Goal: Find specific page/section: Find specific page/section

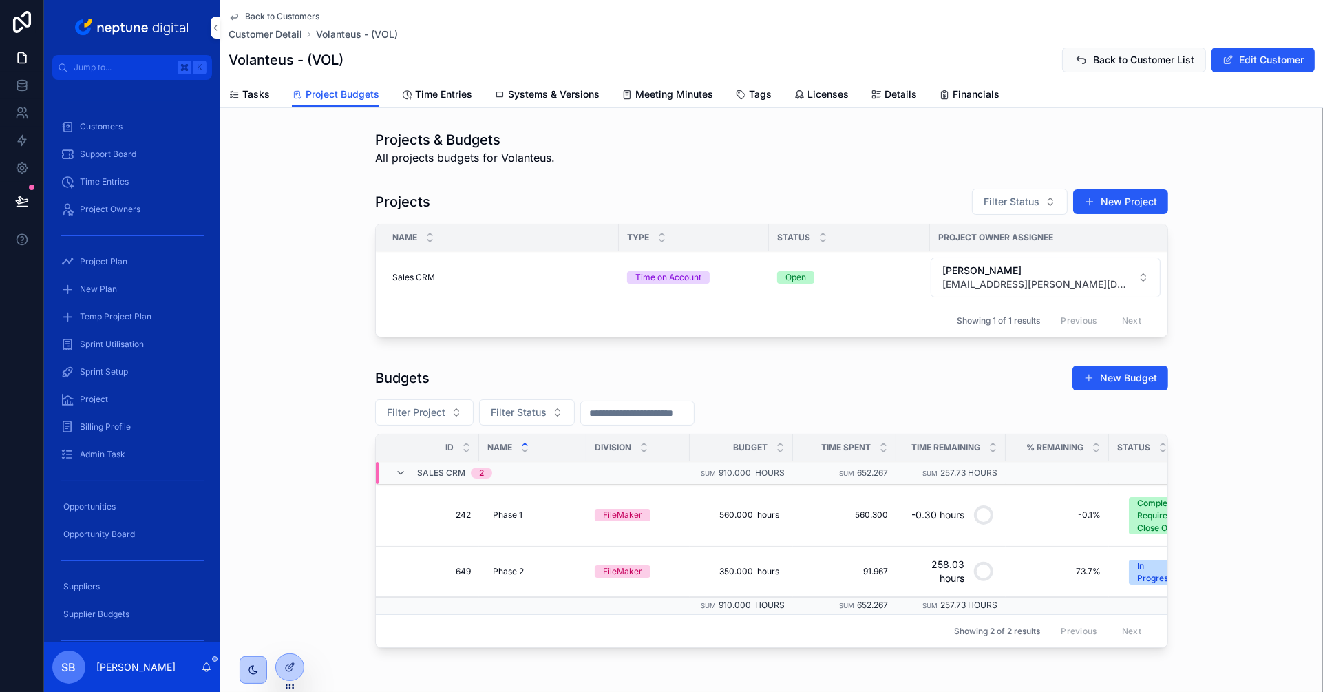
scroll to position [52, 0]
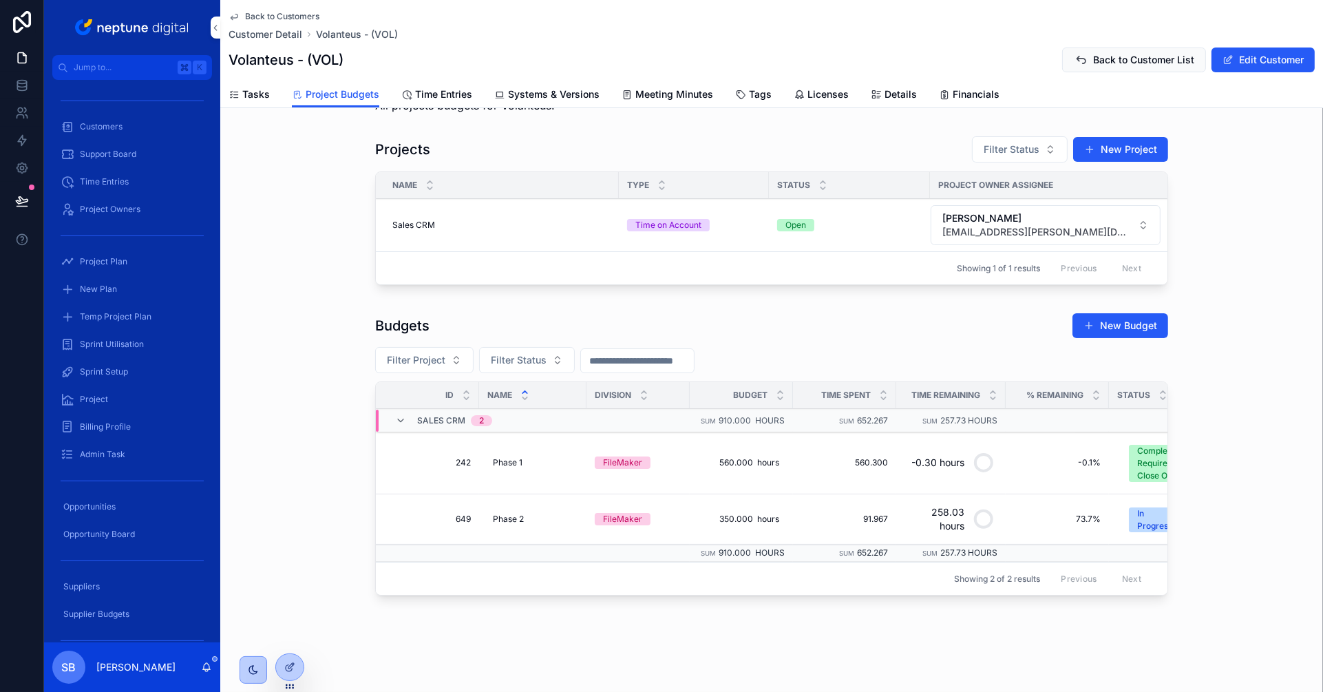
click at [242, 87] on span "Tasks" at bounding box center [256, 94] width 28 height 14
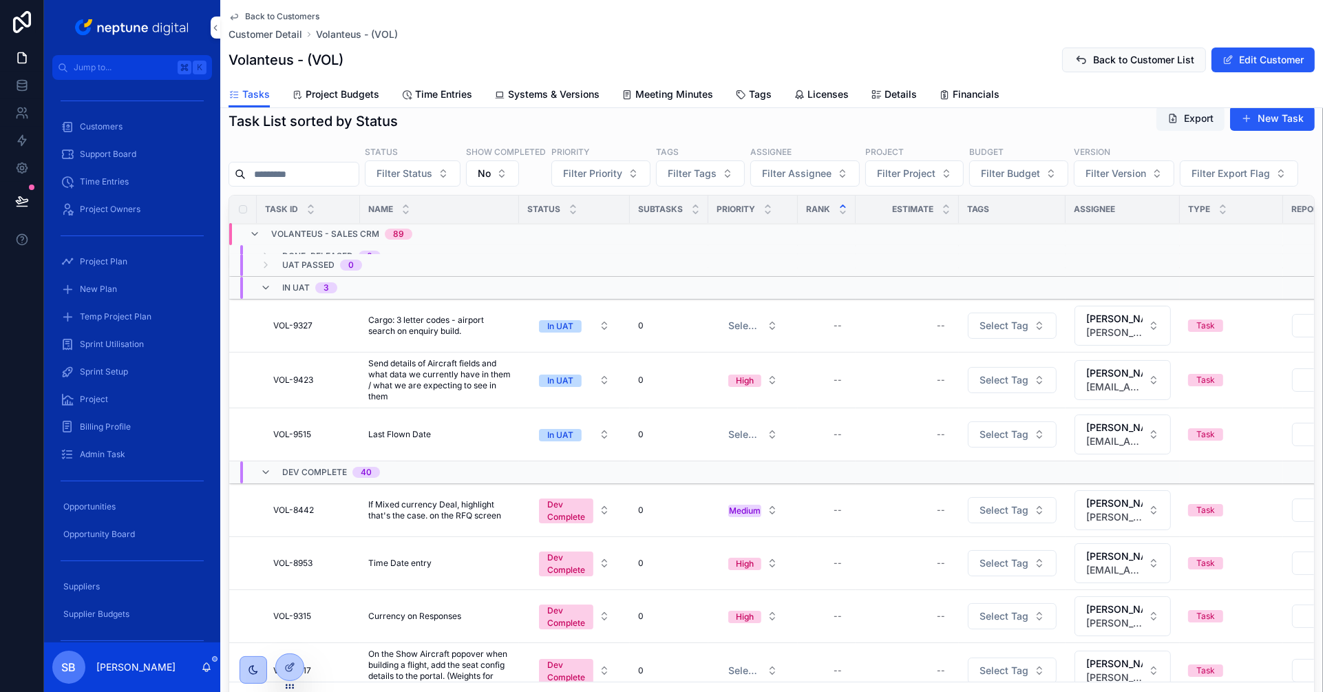
scroll to position [28, 0]
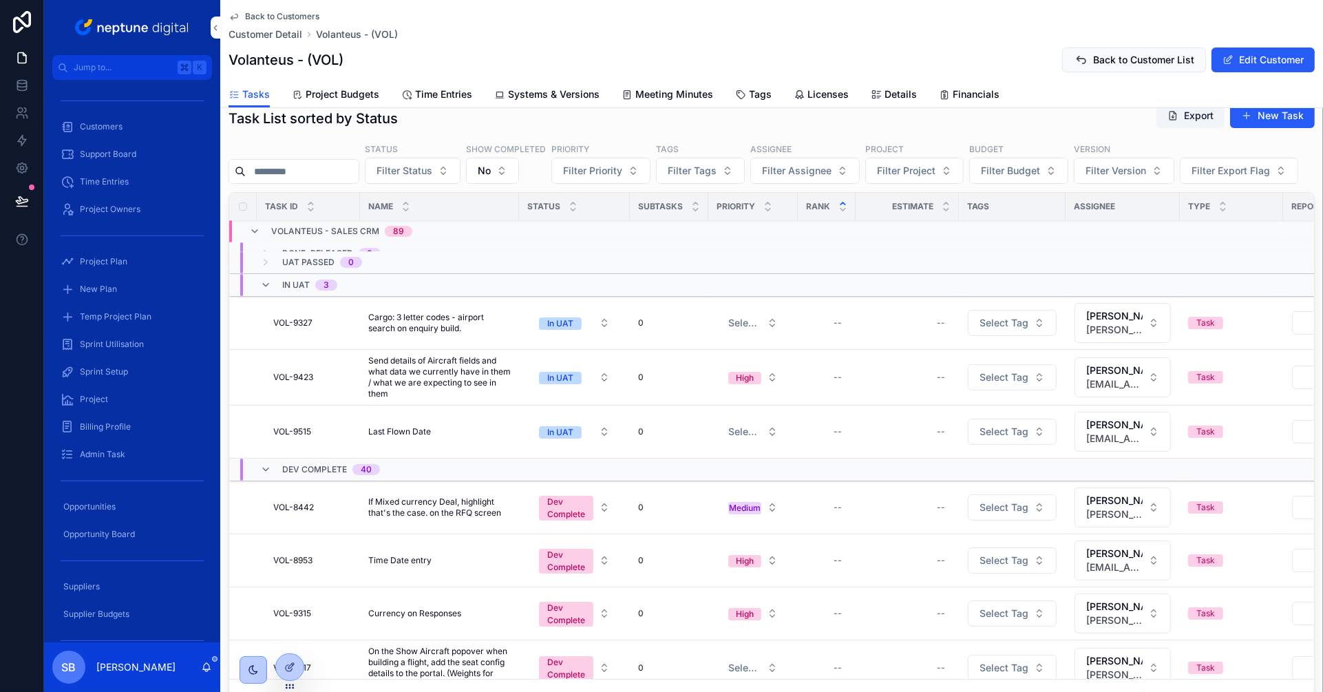
click at [443, 94] on span "Time Entries" at bounding box center [443, 94] width 57 height 14
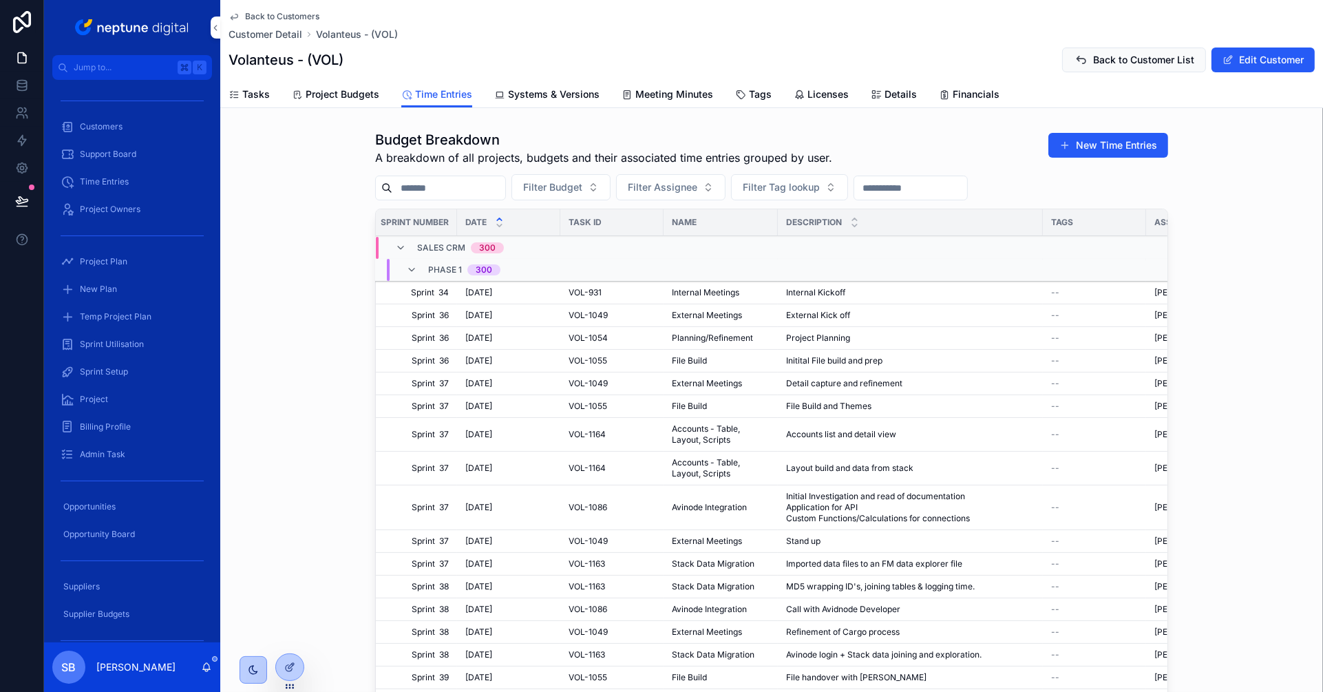
scroll to position [0, 207]
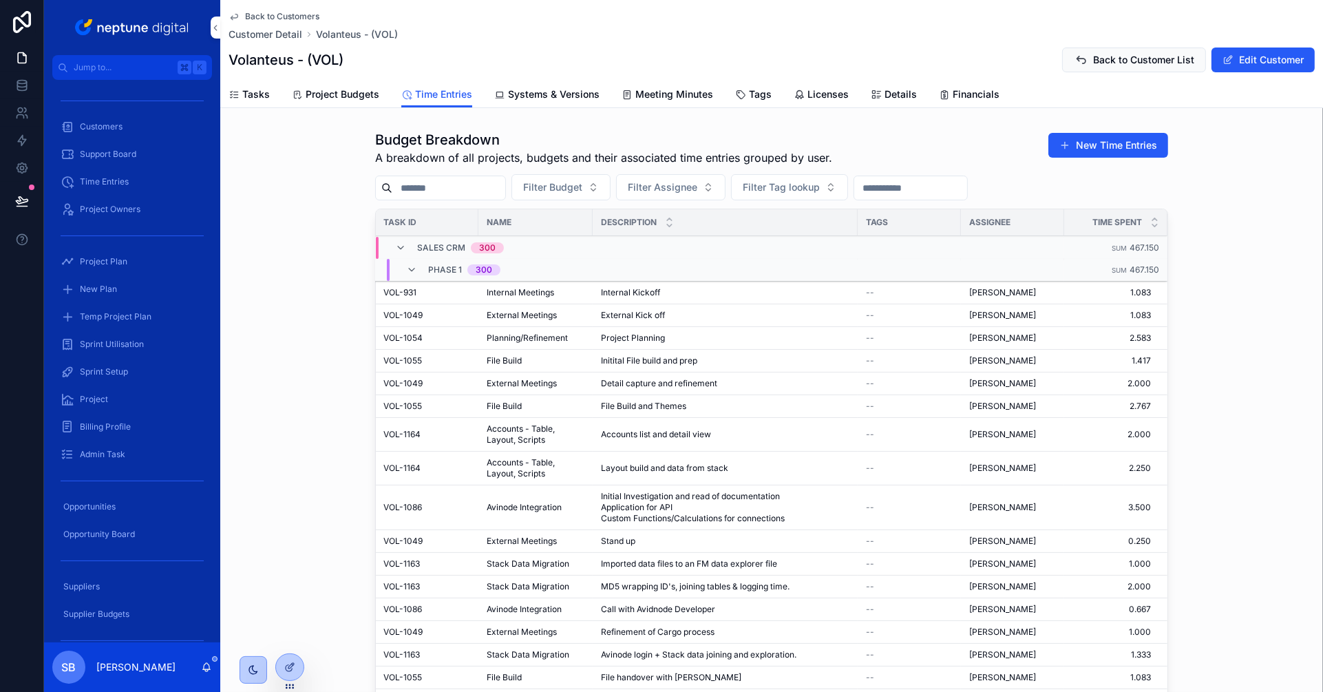
click at [754, 95] on span "Tags" at bounding box center [760, 94] width 23 height 14
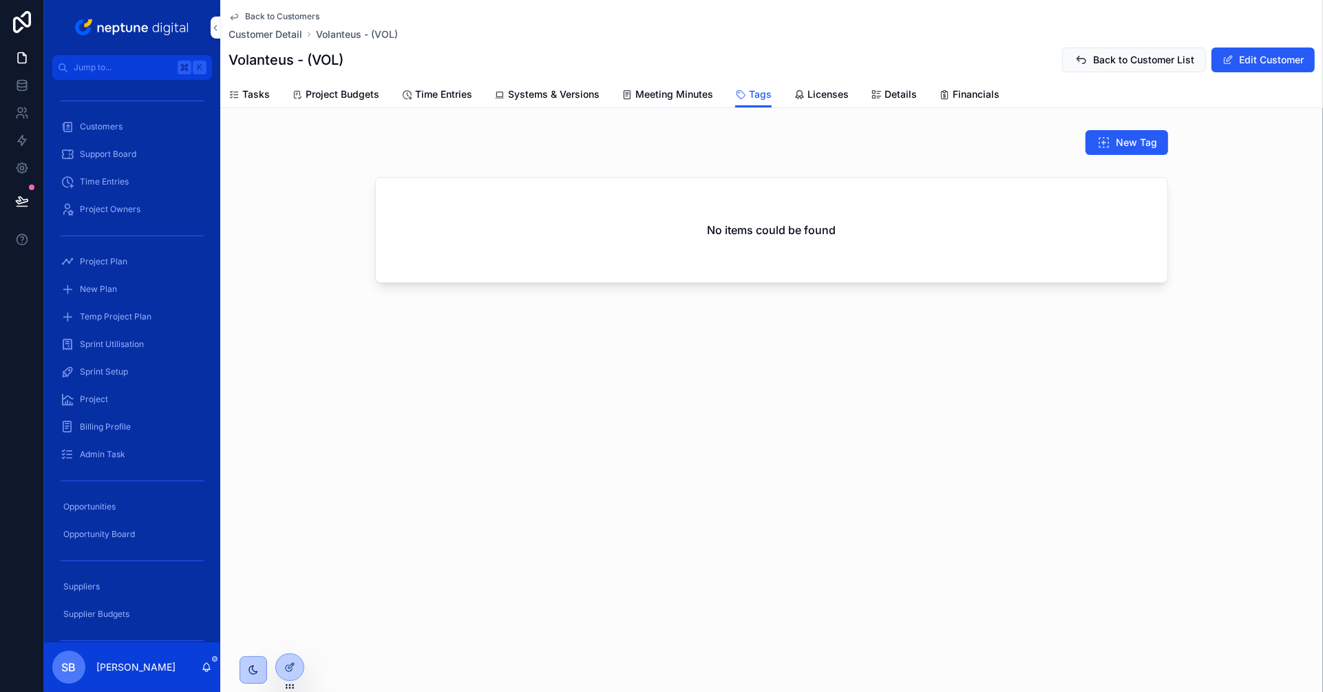
click at [341, 99] on span "Project Budgets" at bounding box center [343, 94] width 74 height 14
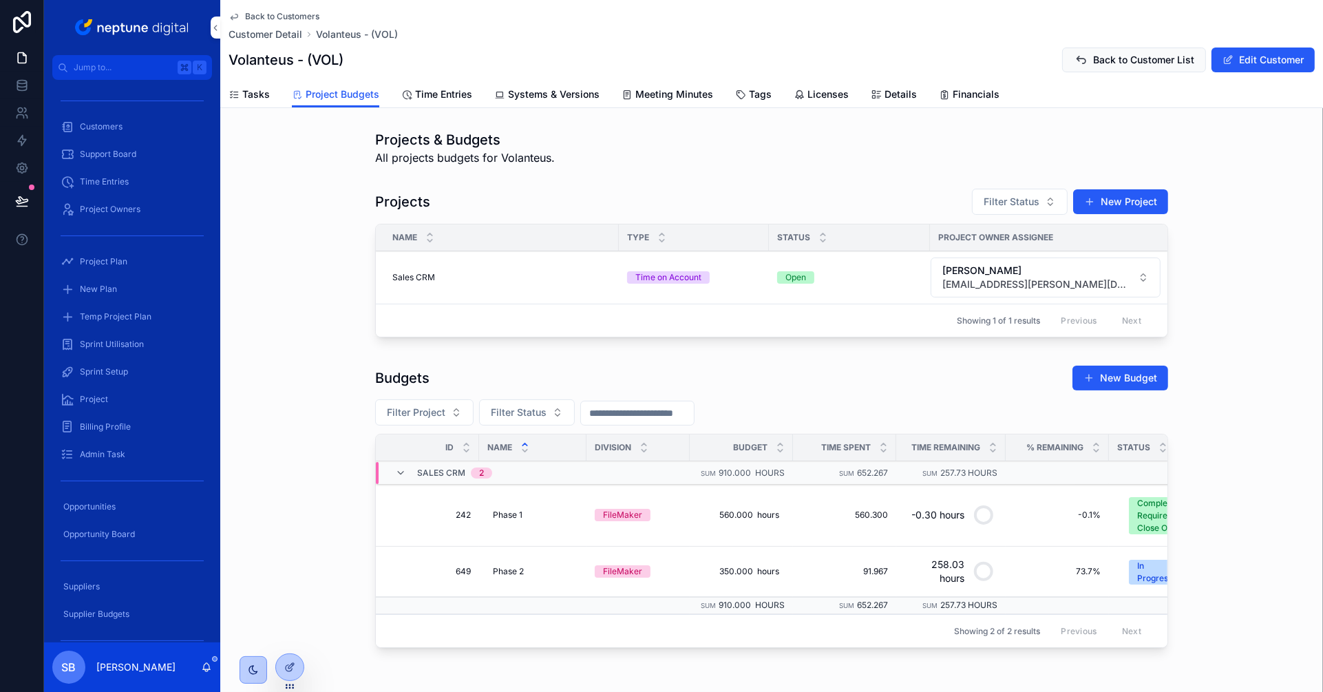
scroll to position [52, 0]
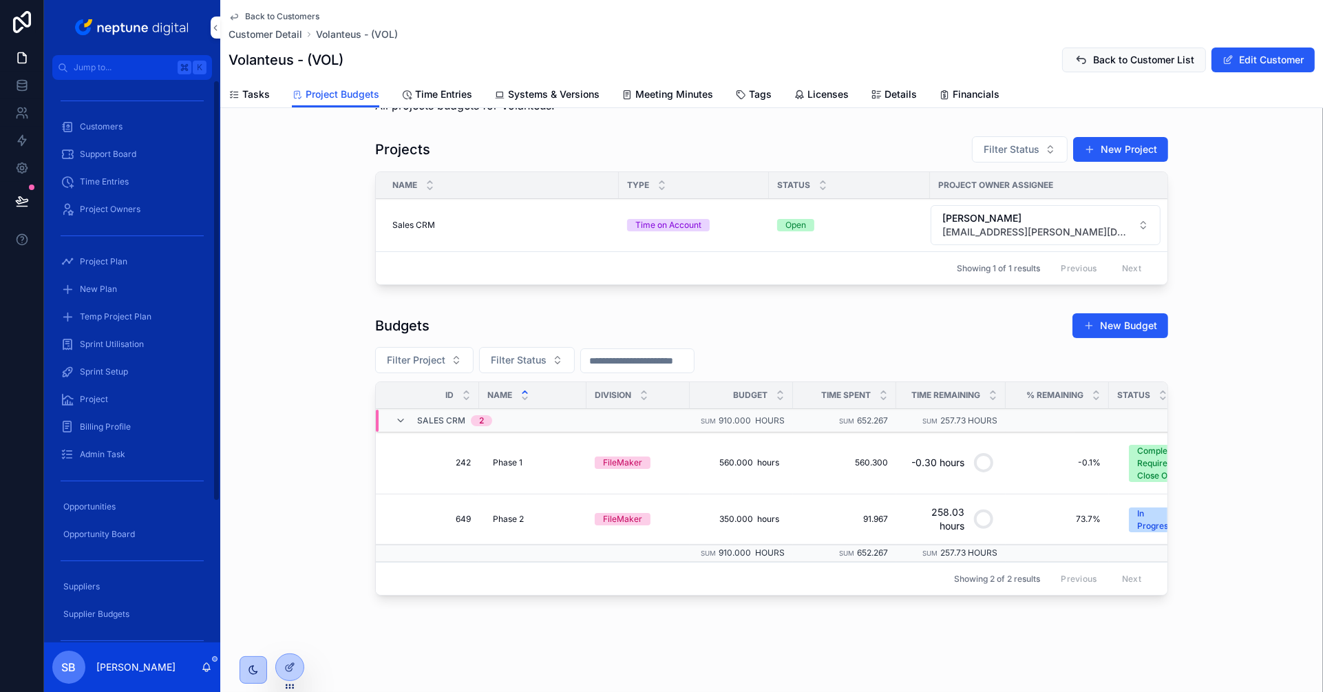
click at [105, 272] on div "Project Plan" at bounding box center [132, 262] width 143 height 22
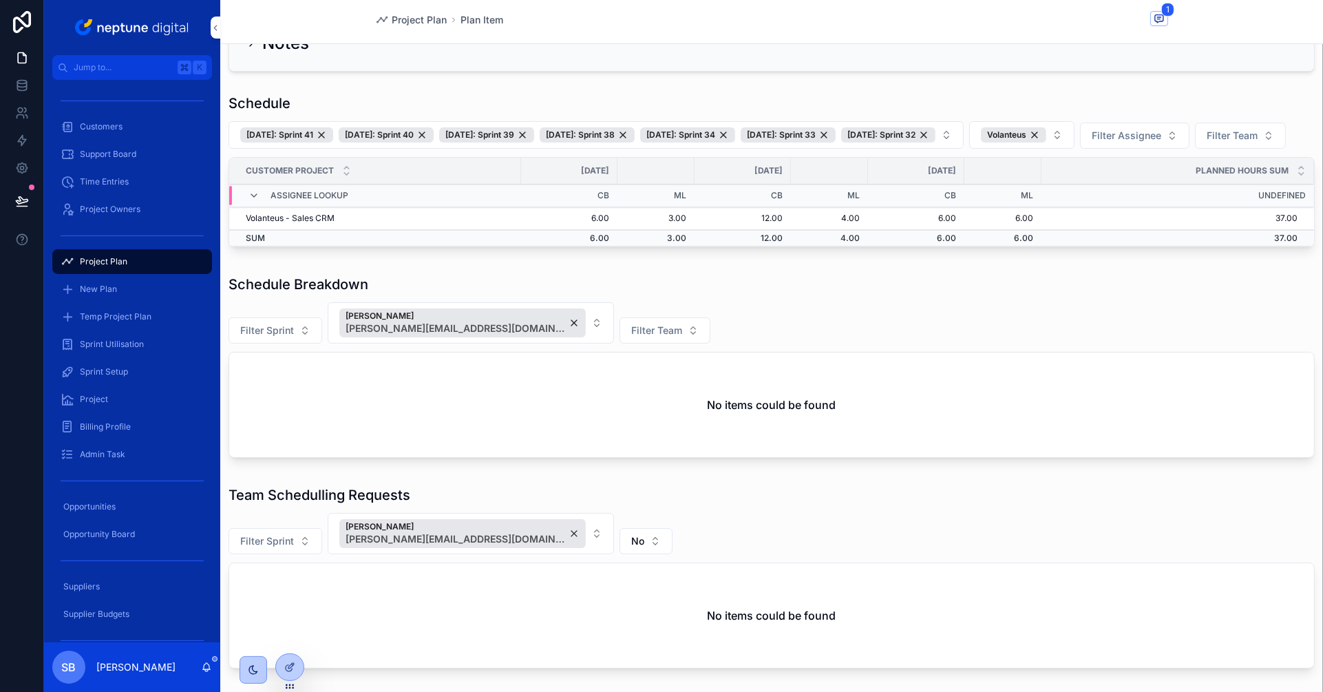
scroll to position [51, 0]
click at [963, 135] on button "[DATE]: Sprint 41 [DATE]: Sprint 40 [DATE]: Sprint 39 [DATE]: Sprint 38 [DATE]:…" at bounding box center [595, 135] width 735 height 28
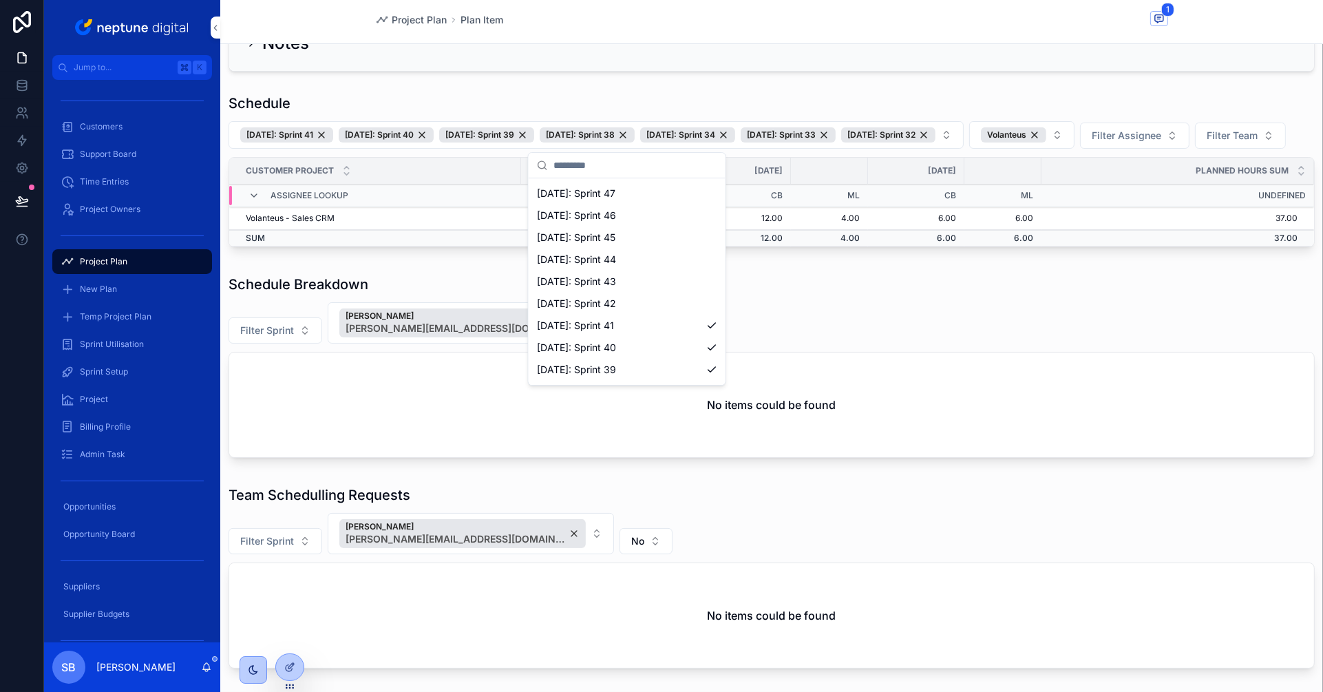
scroll to position [319, 0]
click at [611, 292] on span "[DATE]: Sprint 42" at bounding box center [576, 292] width 79 height 14
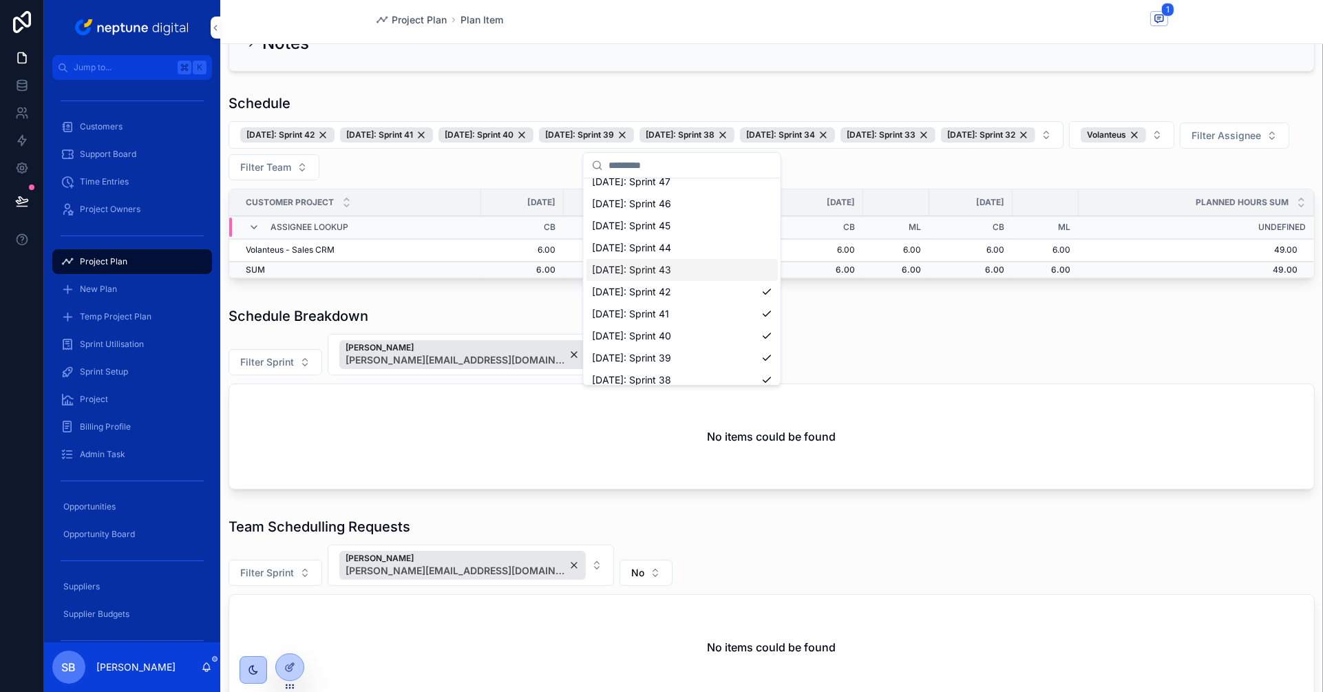
click at [640, 269] on span "[DATE]: Sprint 43" at bounding box center [631, 270] width 79 height 14
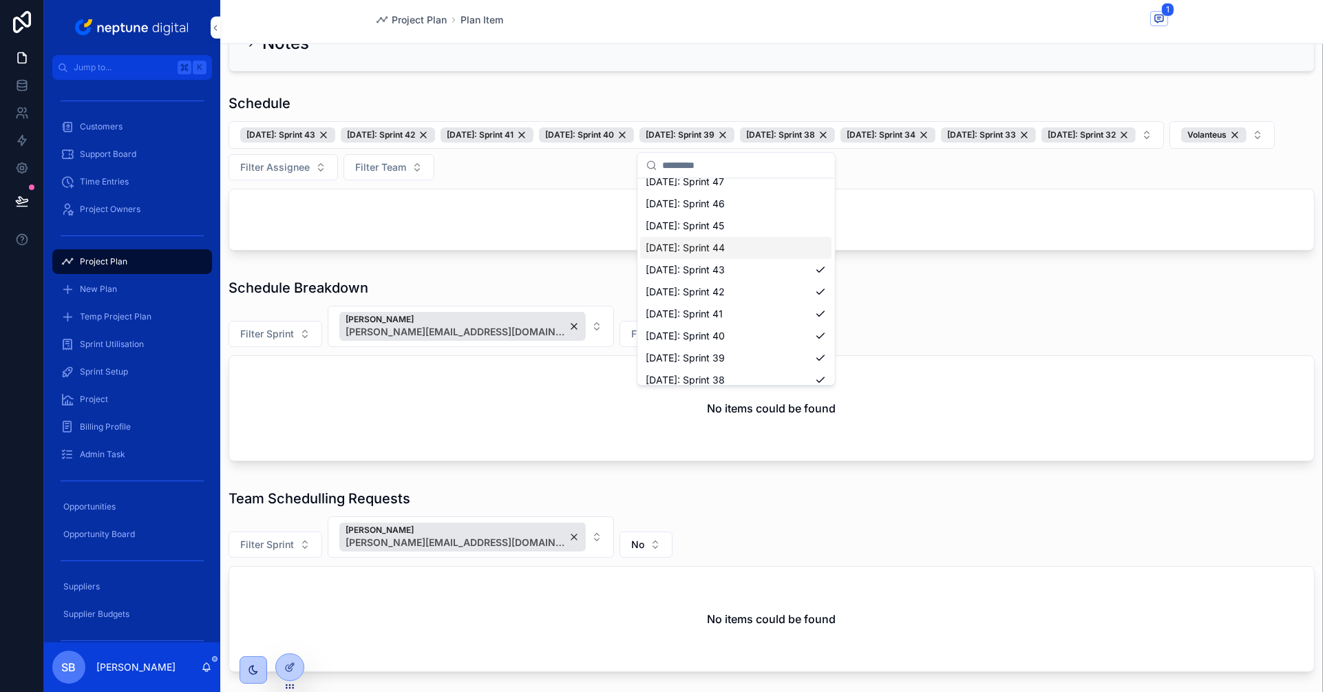
click at [675, 249] on span "[DATE]: Sprint 44" at bounding box center [685, 248] width 79 height 14
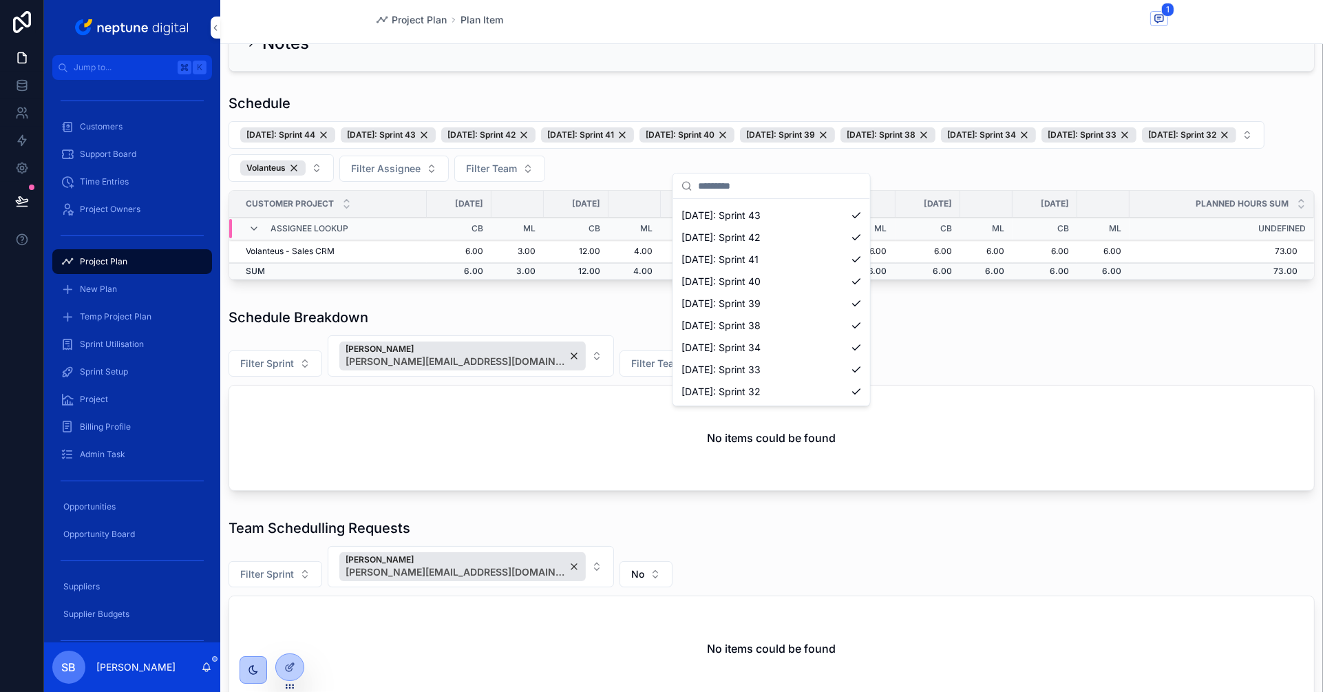
click at [1032, 327] on div "Schedule Breakdown" at bounding box center [771, 317] width 1086 height 19
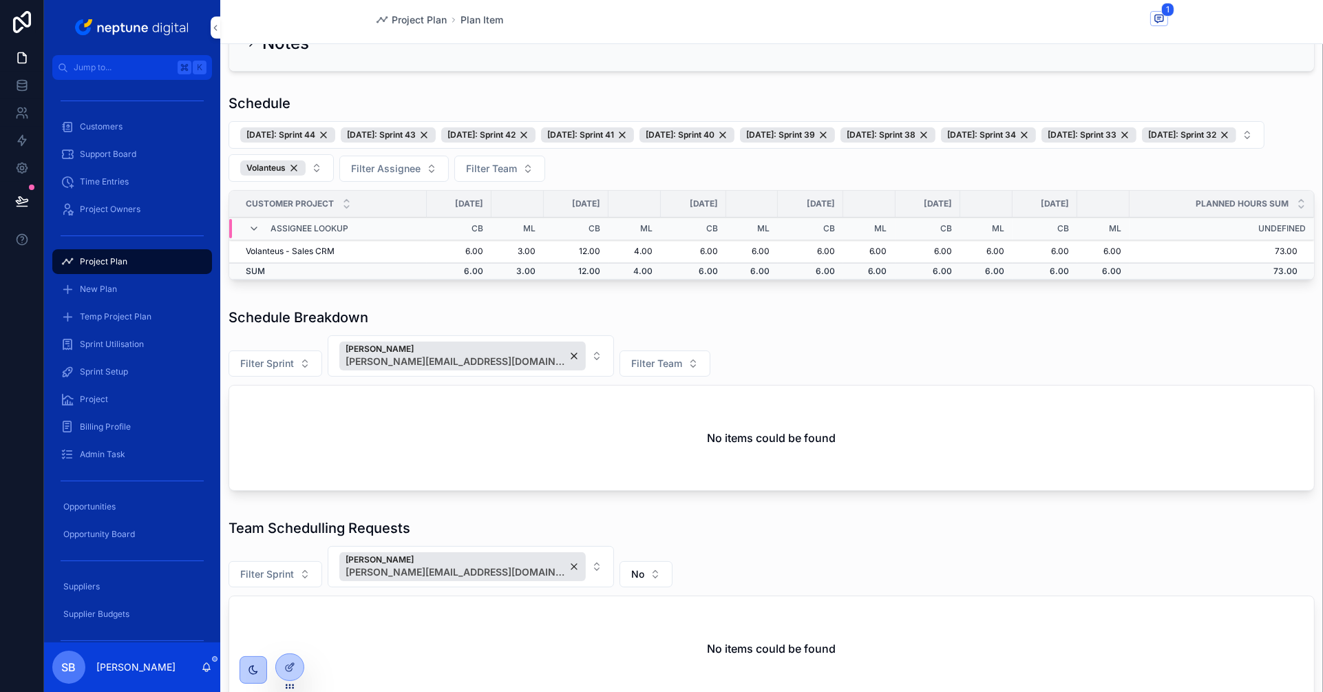
click at [288, 175] on div "Volanteus" at bounding box center [272, 167] width 65 height 15
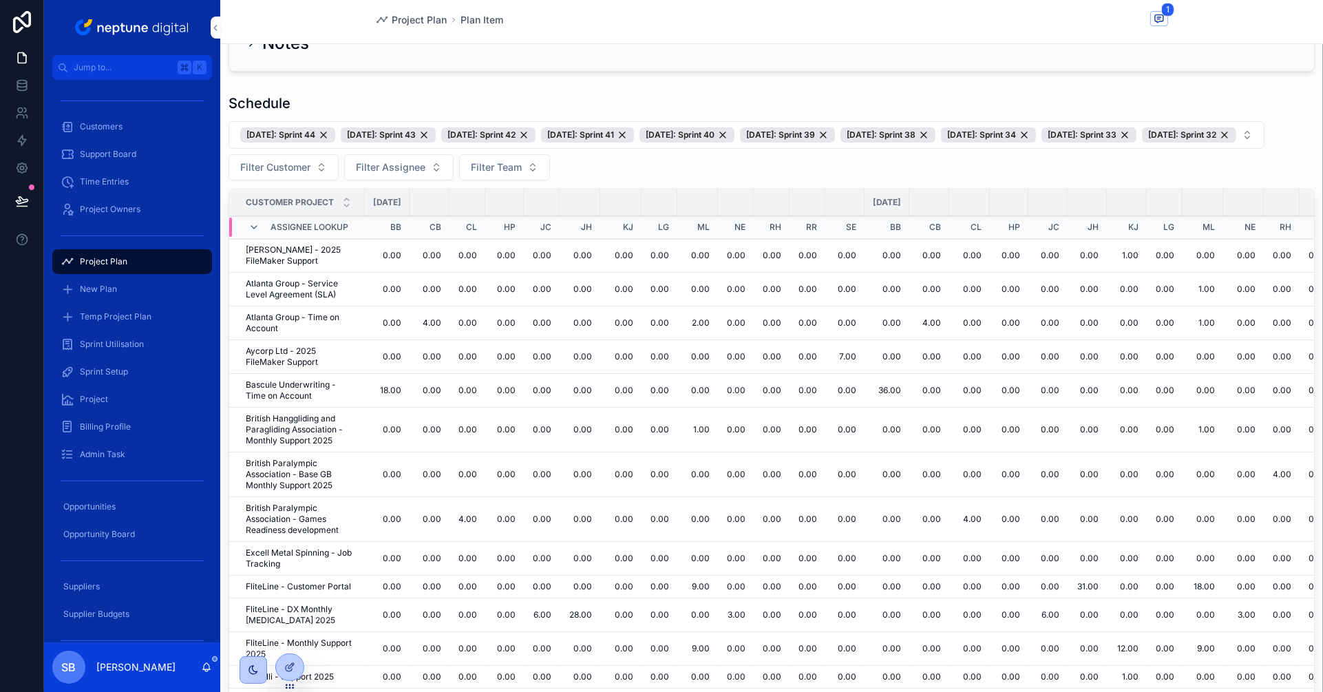
click at [313, 180] on button "Filter Customer" at bounding box center [283, 167] width 110 height 26
type input "***"
click at [226, 247] on span "Volanteus" at bounding box center [216, 245] width 44 height 14
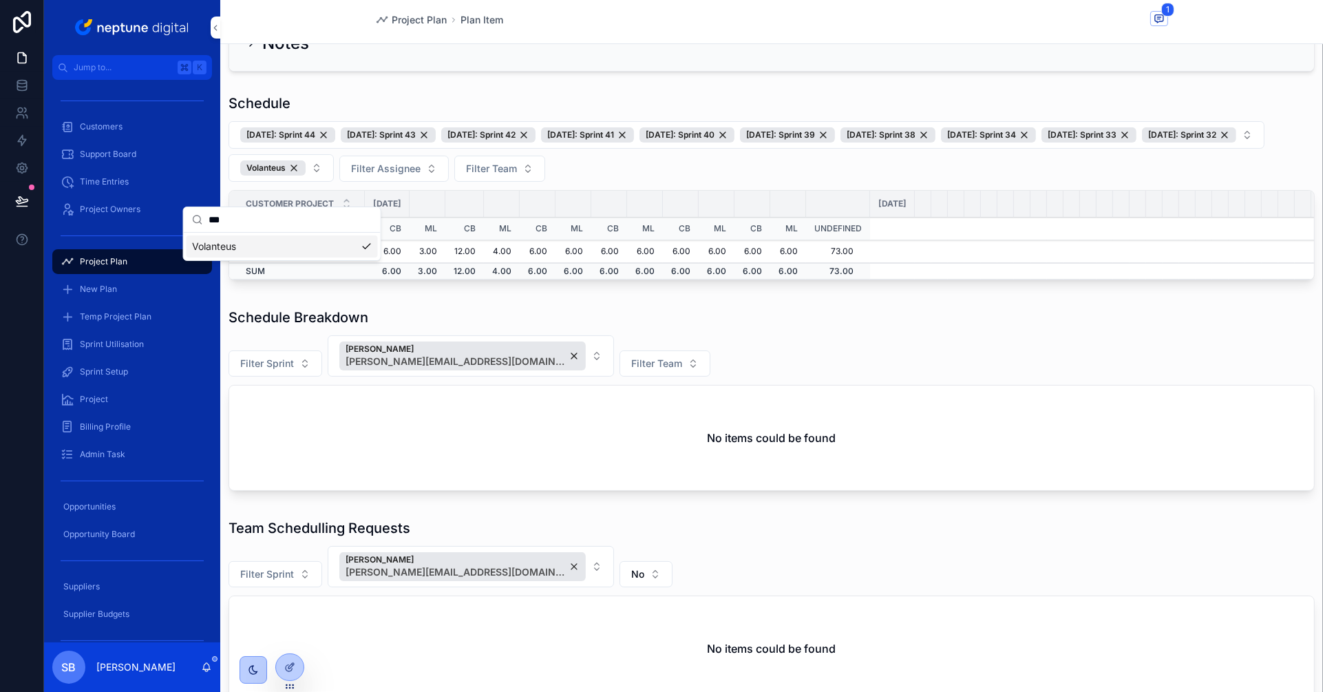
click at [331, 182] on button "Volanteus" at bounding box center [280, 168] width 105 height 28
click at [328, 182] on button "Volanteus" at bounding box center [280, 168] width 105 height 28
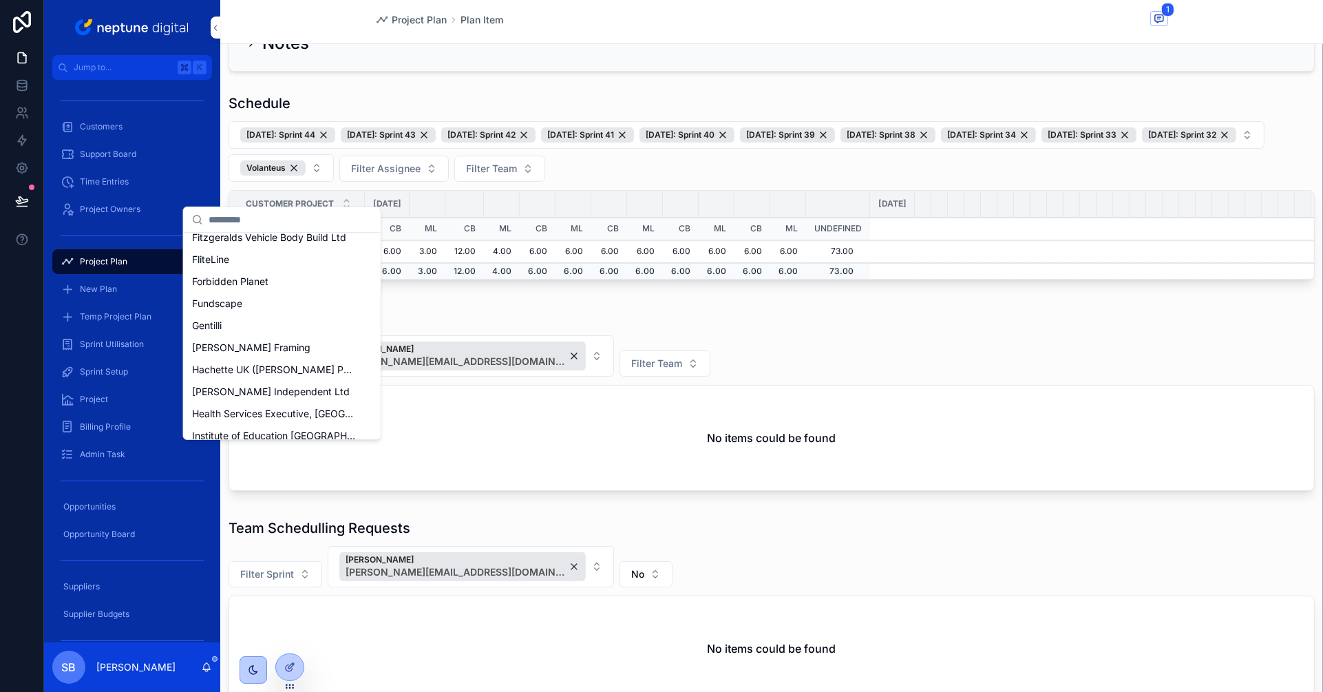
scroll to position [388, 0]
click at [437, 142] on span "[DATE]: Sprint 44 [DATE]: Sprint 43 [DATE]: Sprint 42 [DATE]: Sprint 41 [DATE]:…" at bounding box center [738, 134] width 996 height 15
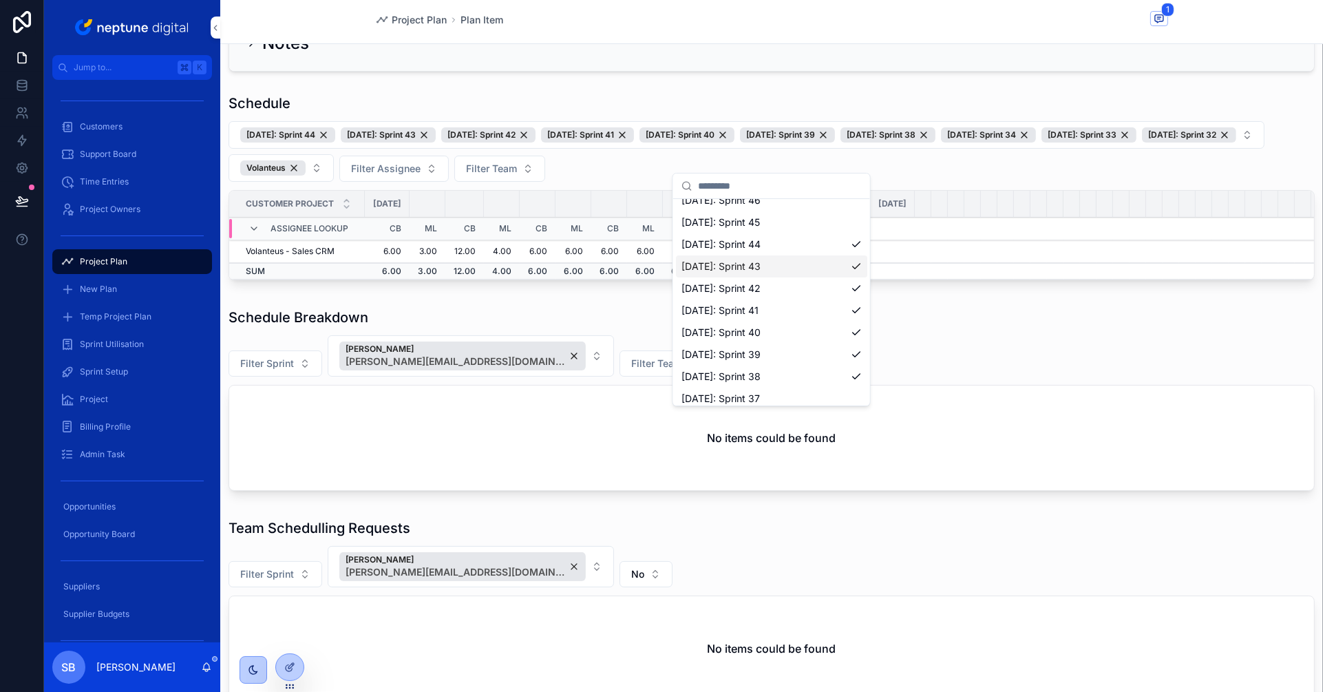
scroll to position [345, 0]
click at [752, 246] on span "[DATE]: Sprint 44" at bounding box center [720, 242] width 79 height 14
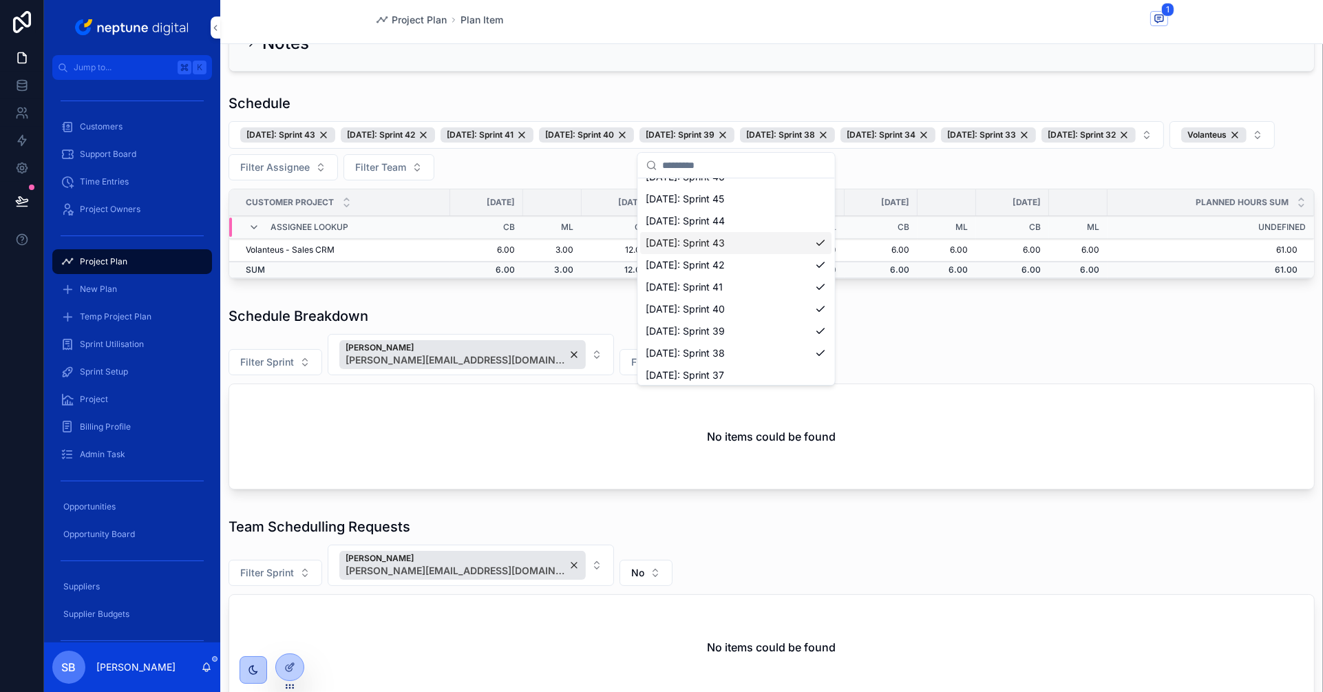
click at [766, 248] on div "[DATE]: Sprint 43" at bounding box center [736, 243] width 191 height 22
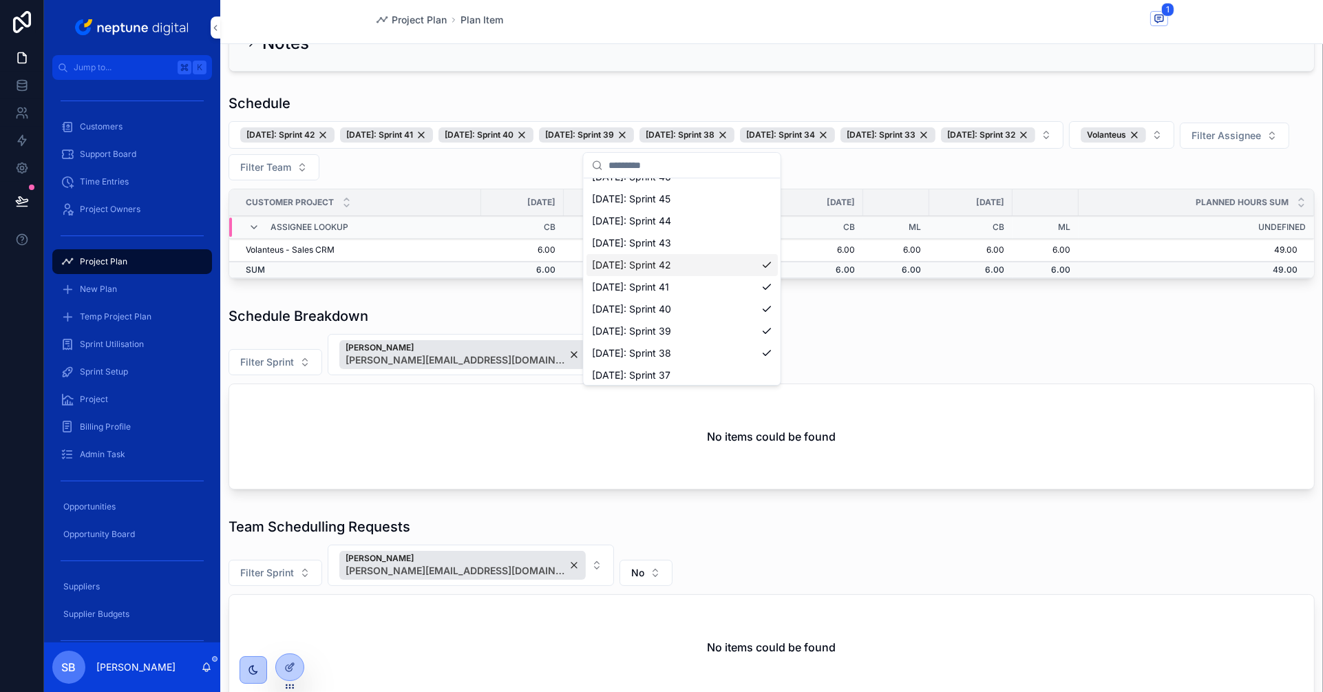
click at [733, 264] on div "[DATE]: Sprint 42" at bounding box center [681, 265] width 191 height 22
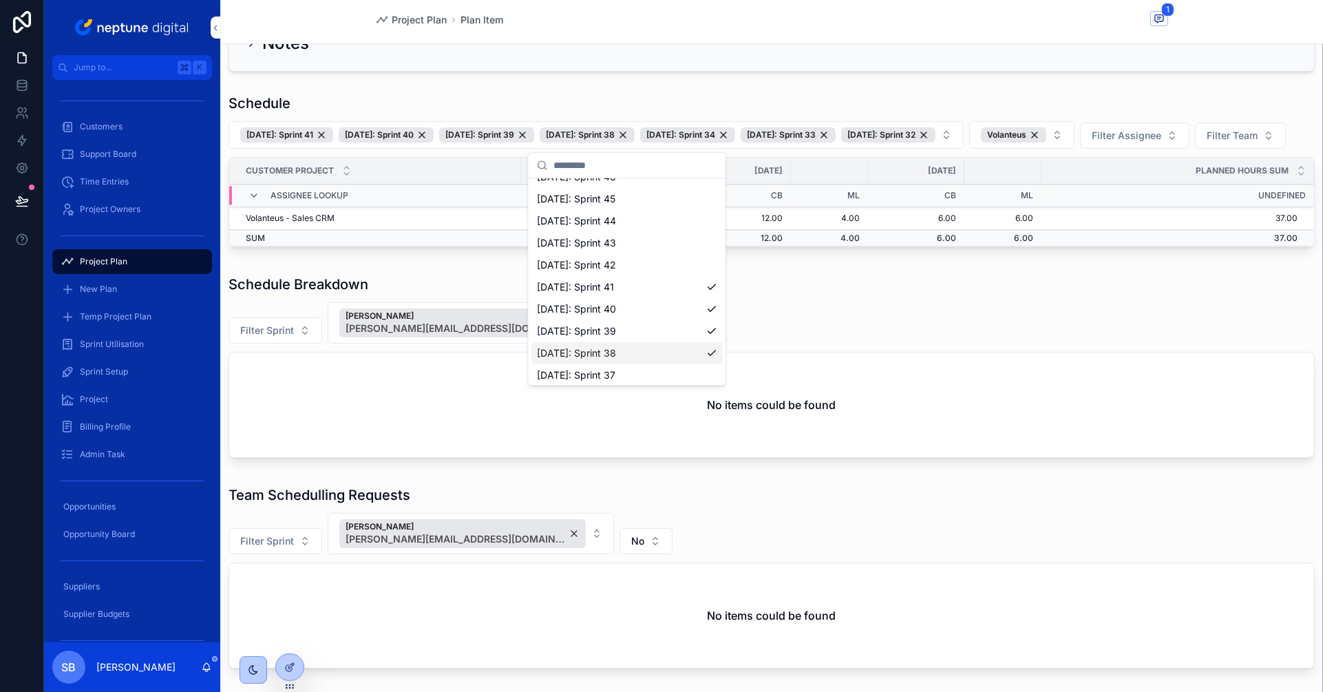
click at [694, 353] on div "[DATE]: Sprint 38" at bounding box center [626, 353] width 191 height 22
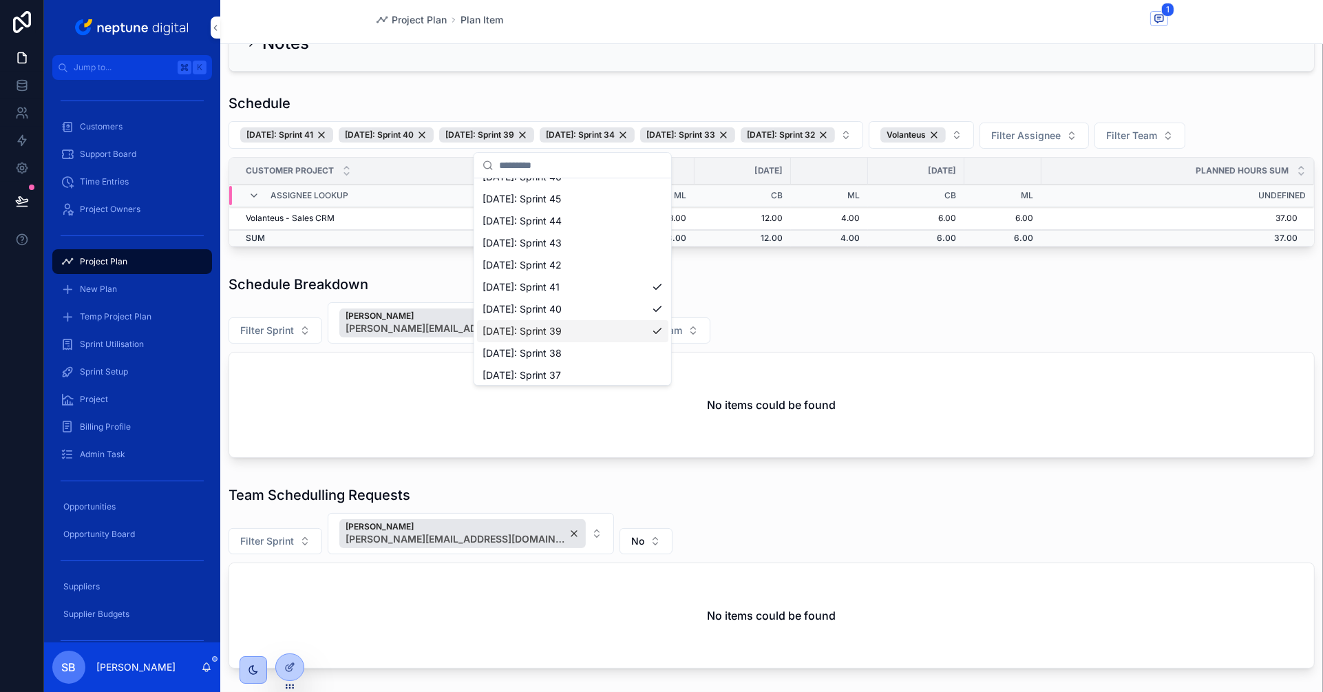
click at [656, 327] on div "[DATE]: Sprint 39" at bounding box center [572, 331] width 191 height 22
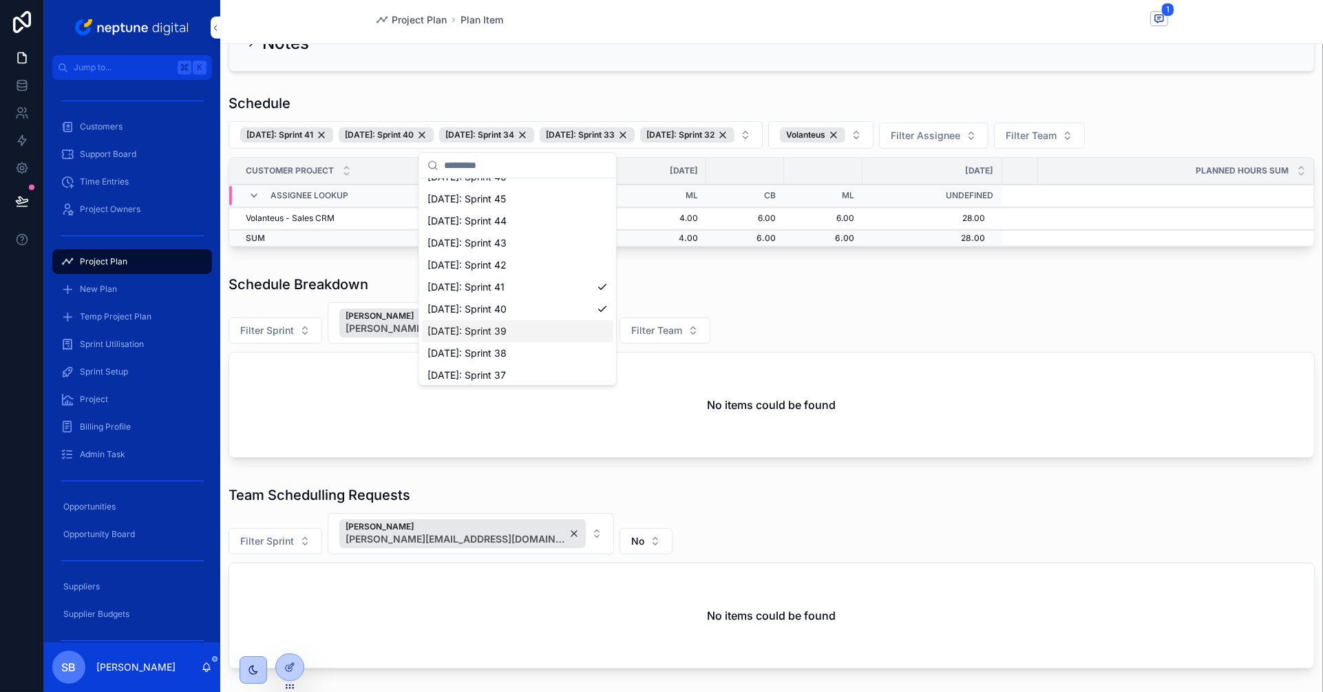
click at [817, 308] on div "Filter Sprint [PERSON_NAME] [PERSON_NAME][EMAIL_ADDRESS][DOMAIN_NAME] Filter Te…" at bounding box center [771, 322] width 1086 height 41
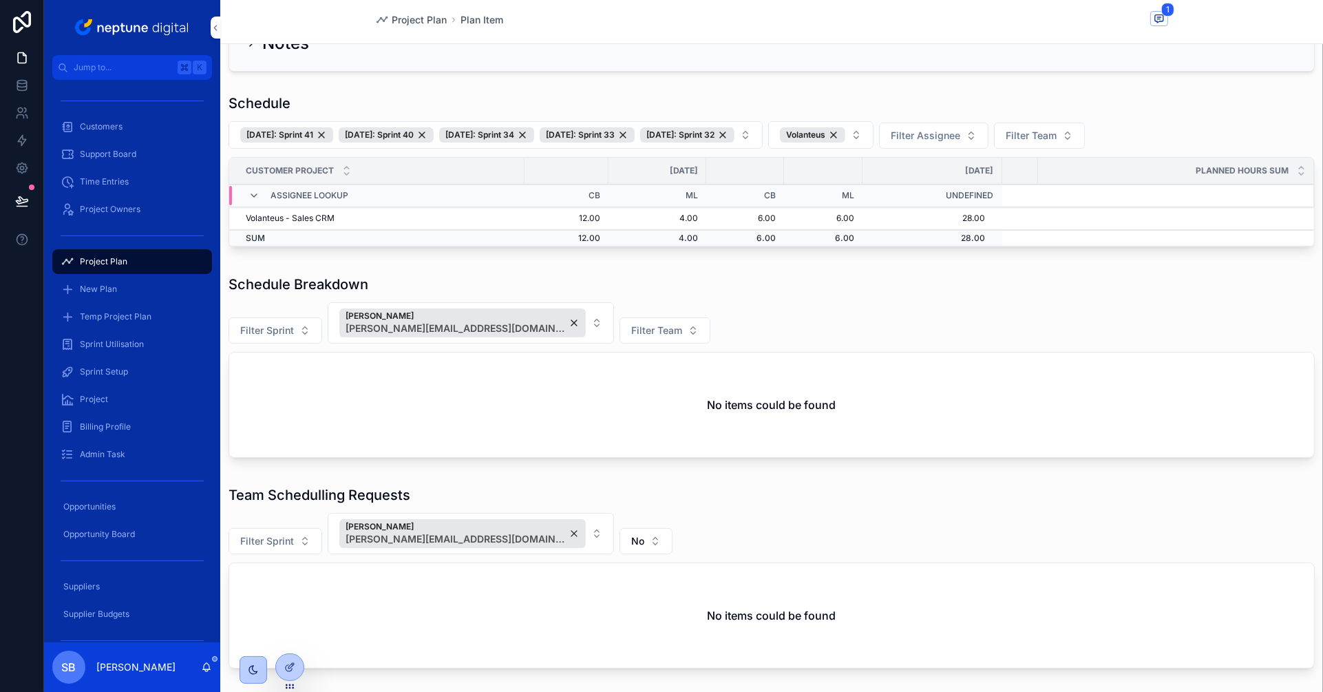
click at [957, 284] on div "Schedule Breakdown" at bounding box center [771, 284] width 1086 height 19
